Goal: Check status

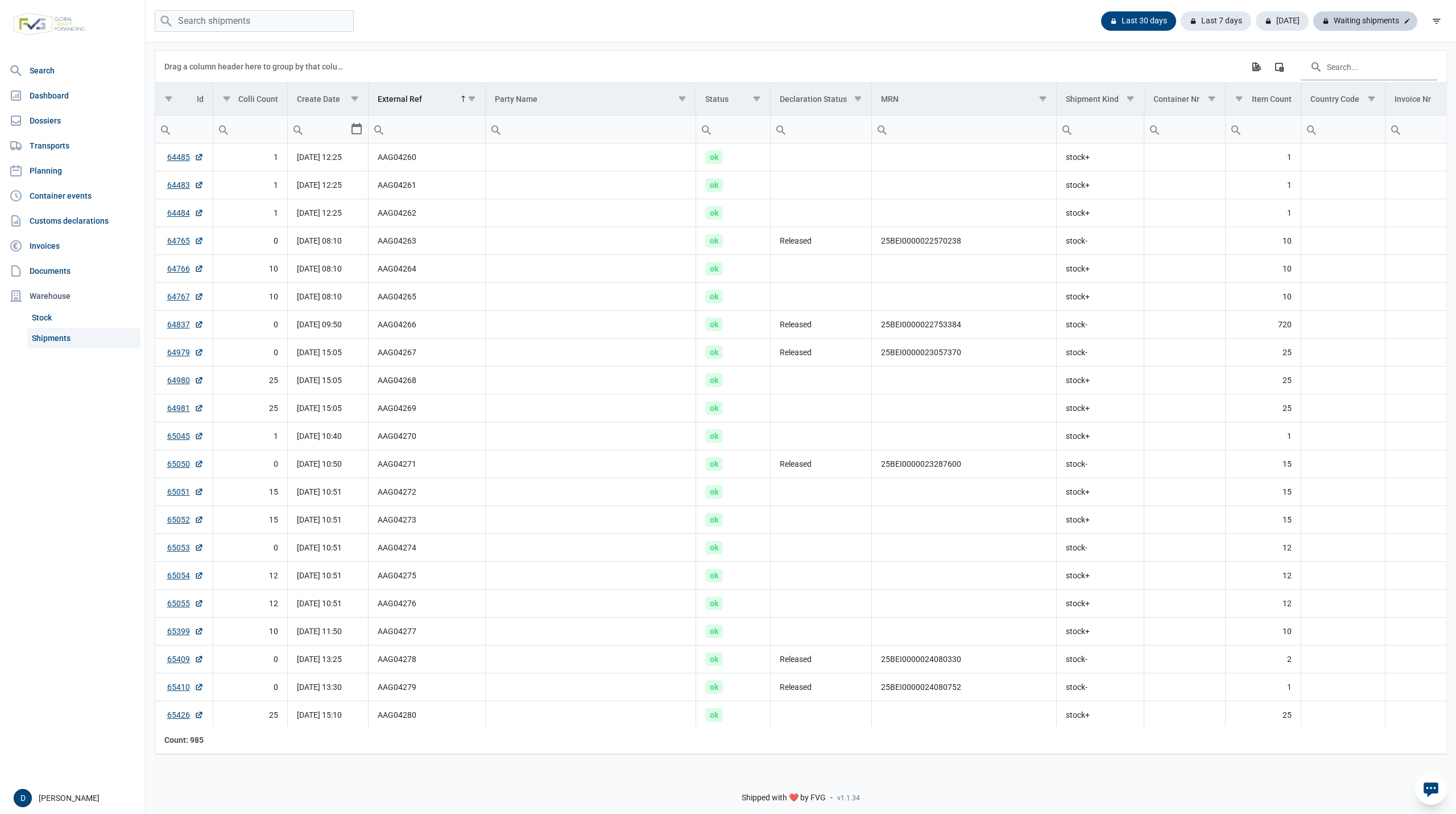
click at [1400, 21] on div "Waiting shipments" at bounding box center [1365, 21] width 104 height 20
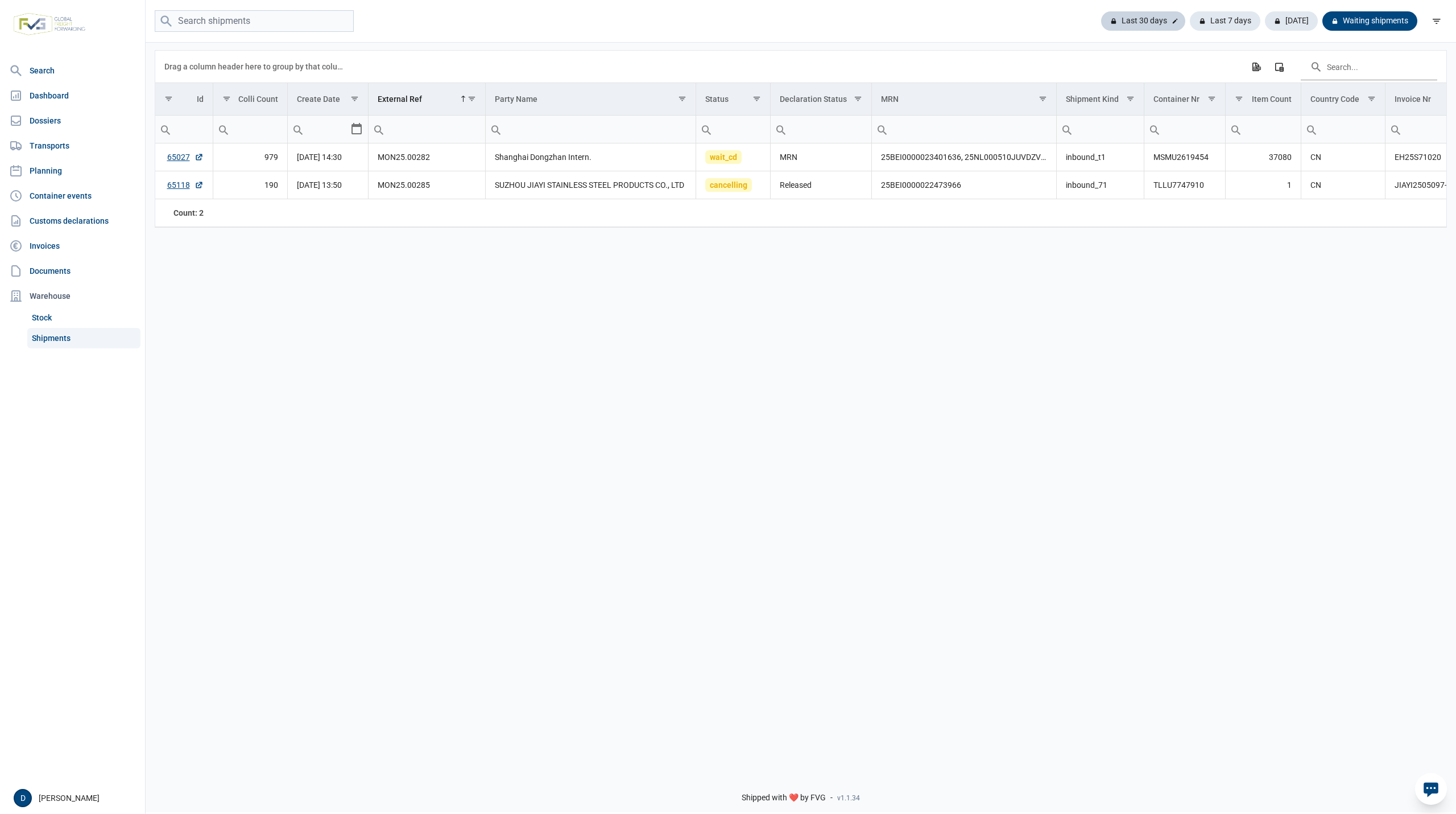
click at [1190, 13] on div "Last 30 days" at bounding box center [1224, 21] width 70 height 20
